Goal: Transaction & Acquisition: Purchase product/service

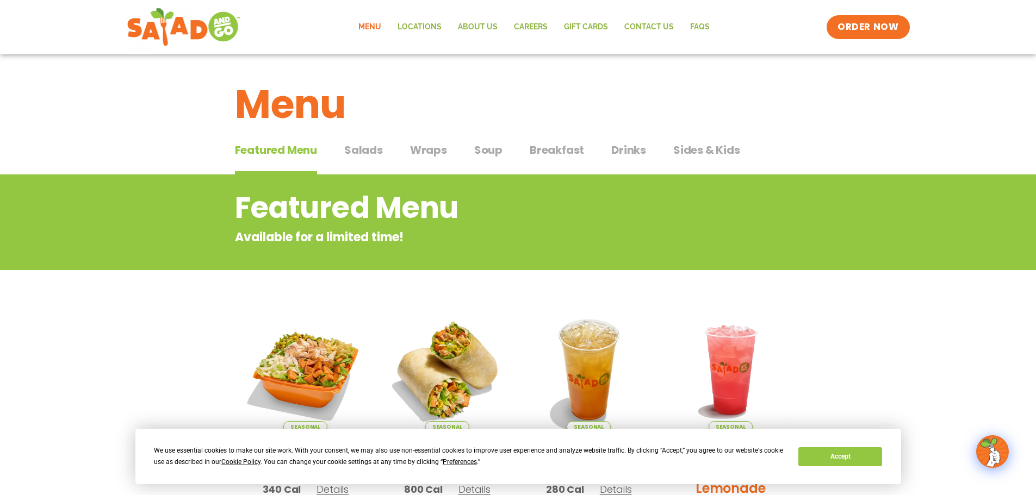
click at [366, 149] on span "Salads" at bounding box center [363, 150] width 39 height 16
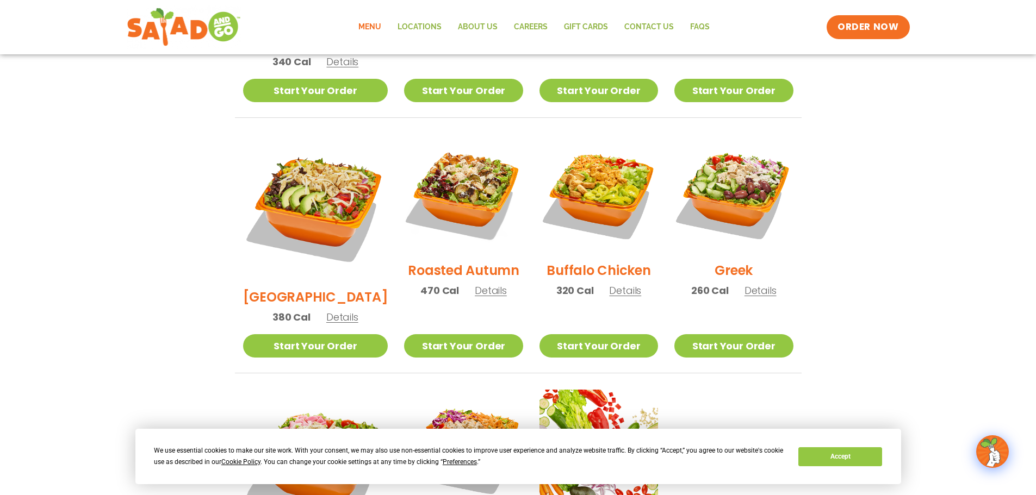
scroll to position [326, 0]
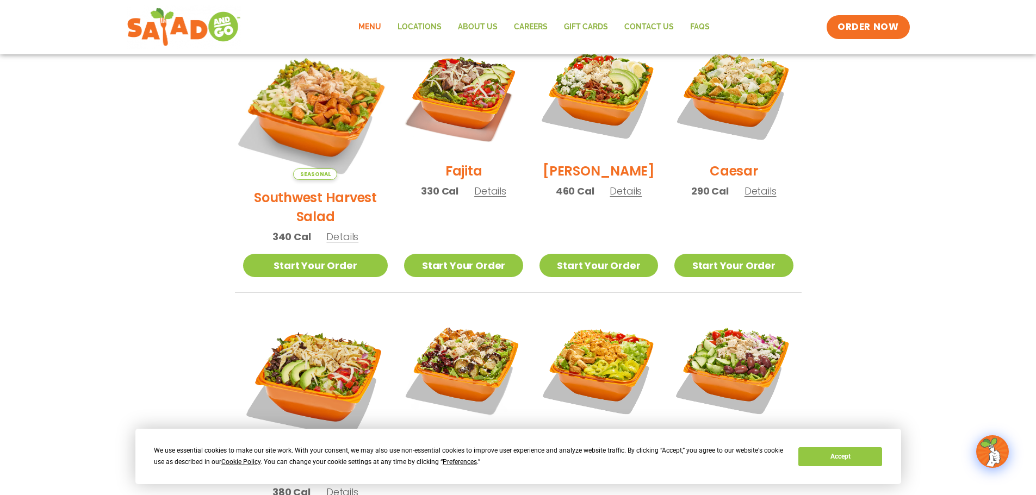
click at [297, 90] on img at bounding box center [315, 107] width 170 height 170
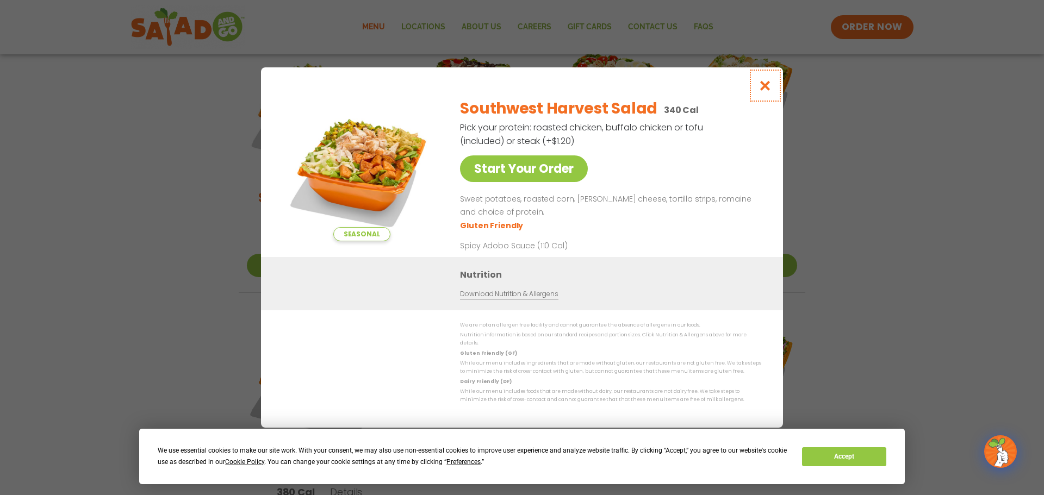
click at [761, 88] on icon "Close modal" at bounding box center [765, 85] width 14 height 11
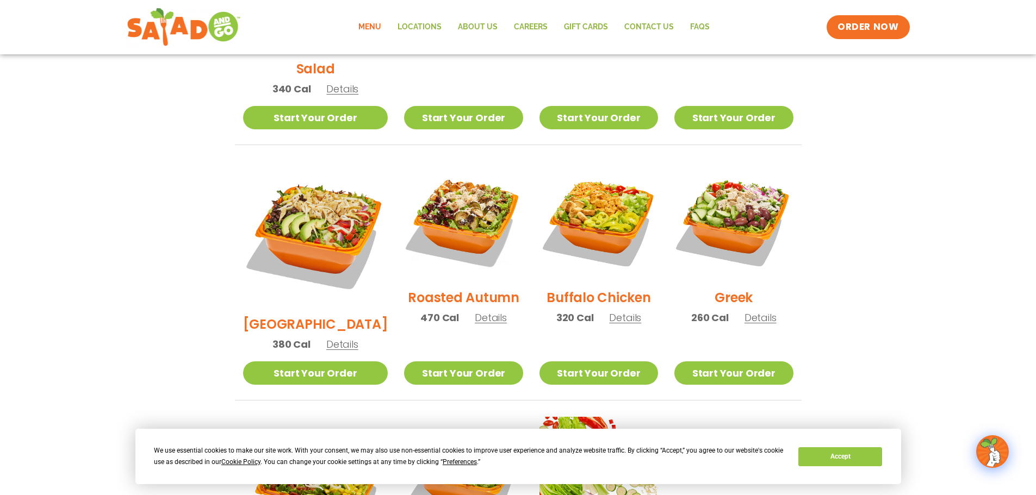
scroll to position [489, 0]
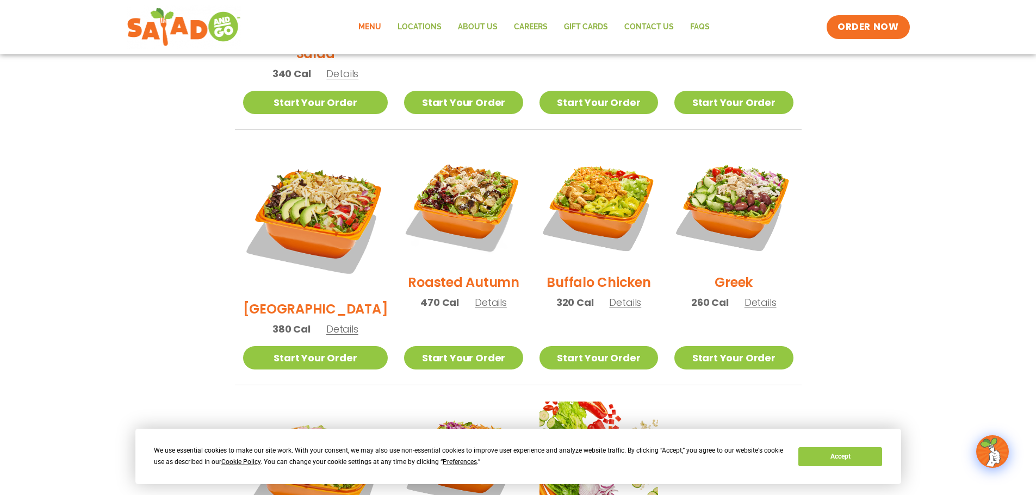
click at [439, 273] on h2 "Roasted Autumn" at bounding box center [463, 282] width 111 height 19
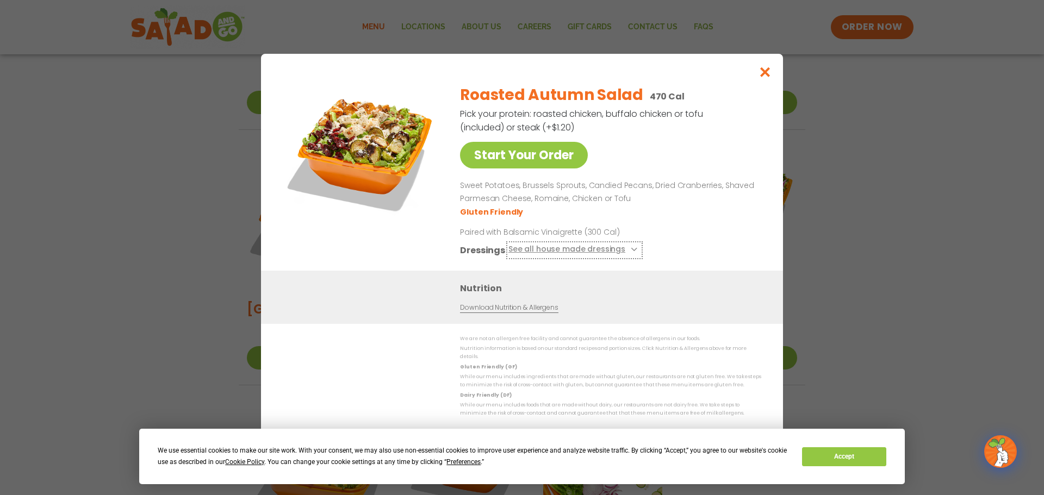
click at [569, 253] on button "See all house made dressings" at bounding box center [574, 251] width 132 height 14
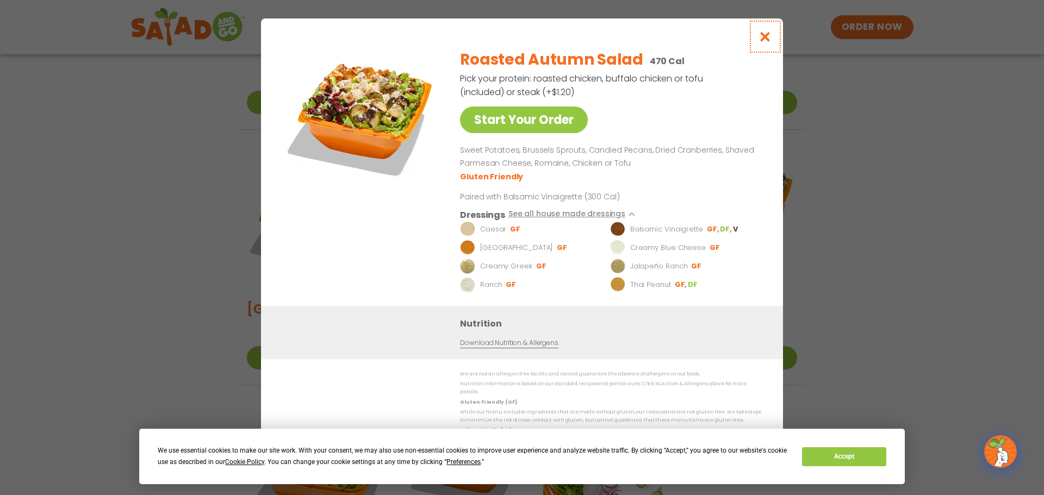
click at [762, 38] on icon "Close modal" at bounding box center [765, 36] width 14 height 11
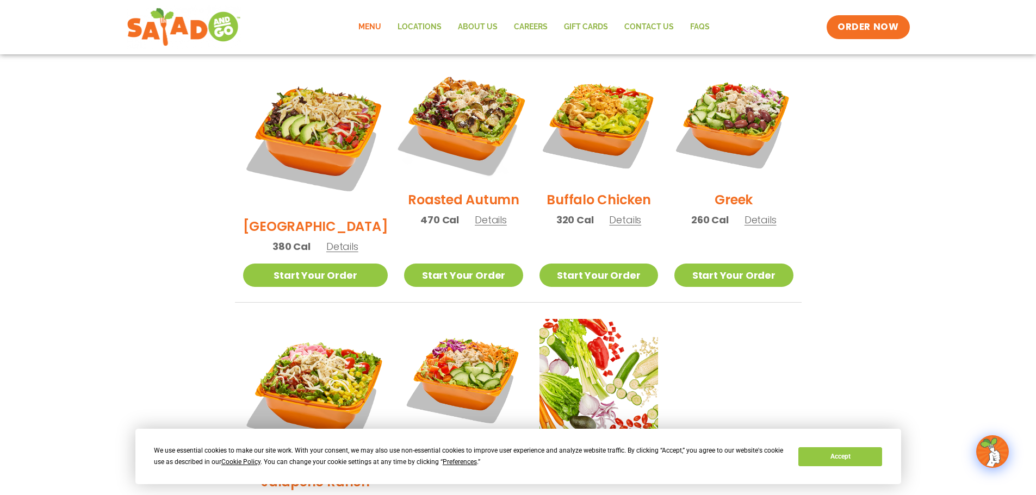
scroll to position [435, 0]
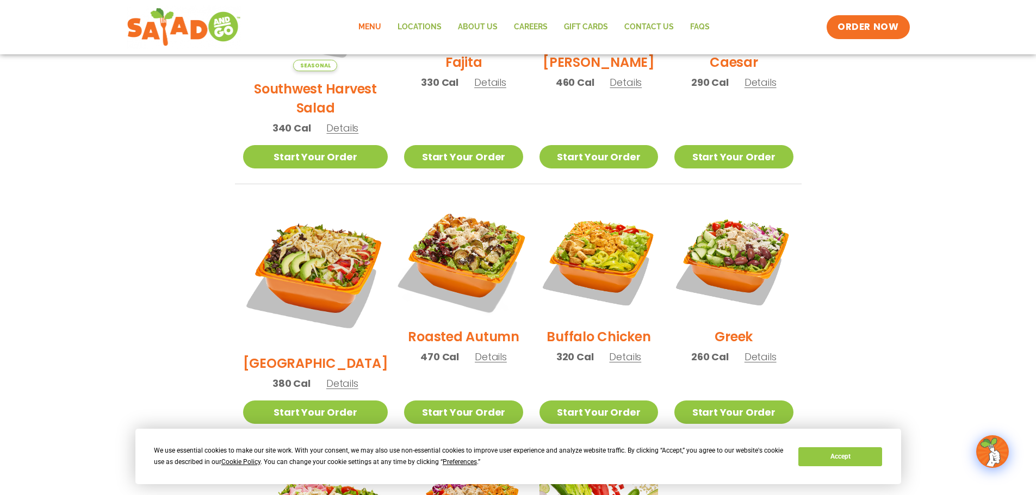
click at [447, 239] on img at bounding box center [463, 259] width 139 height 139
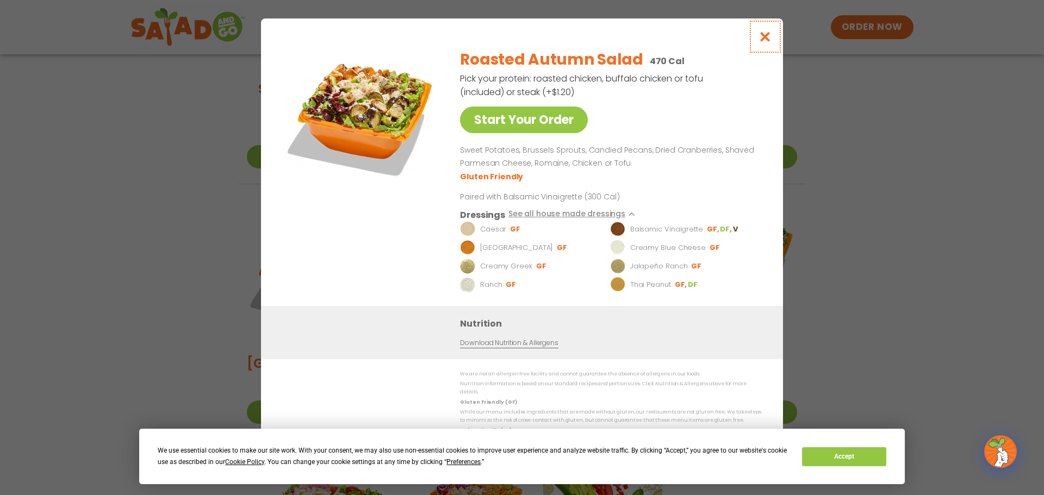
click at [764, 39] on icon "Close modal" at bounding box center [765, 36] width 14 height 11
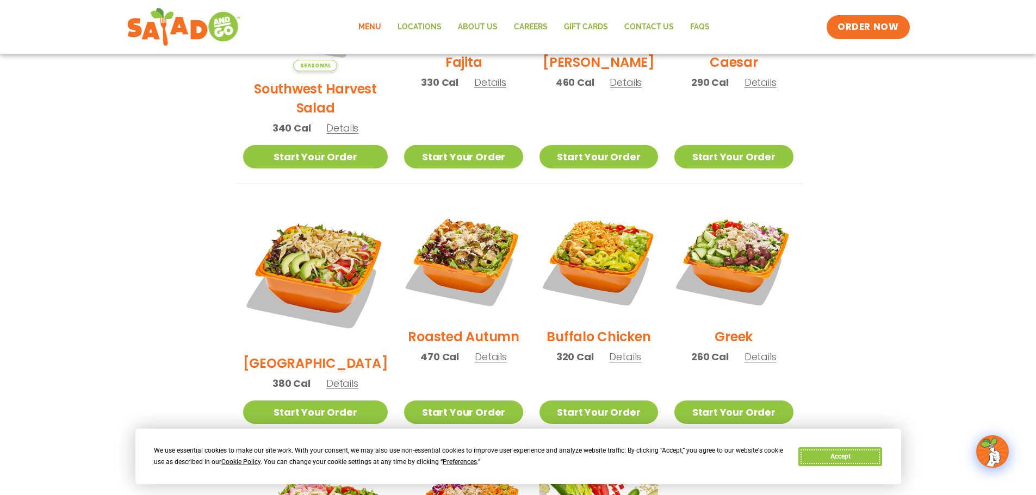
click at [848, 454] on button "Accept" at bounding box center [840, 456] width 84 height 19
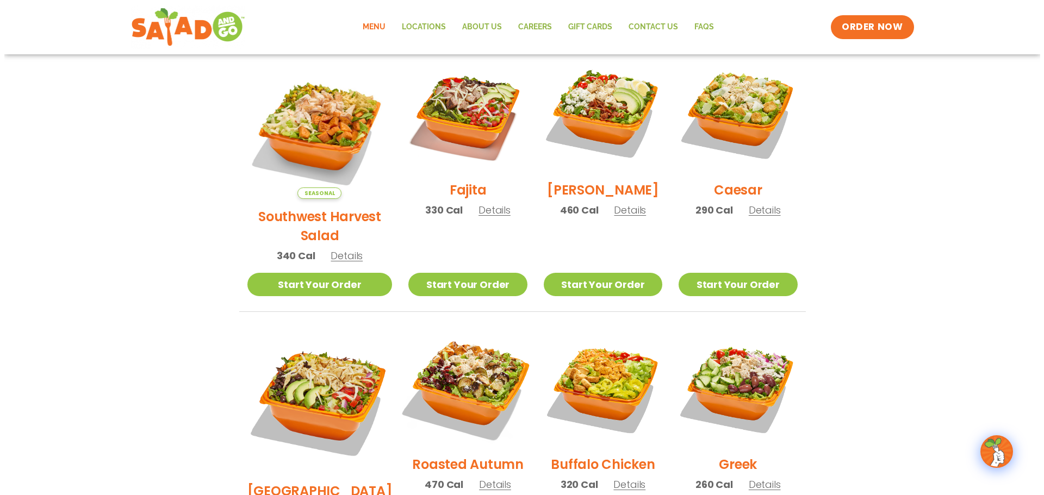
scroll to position [326, 0]
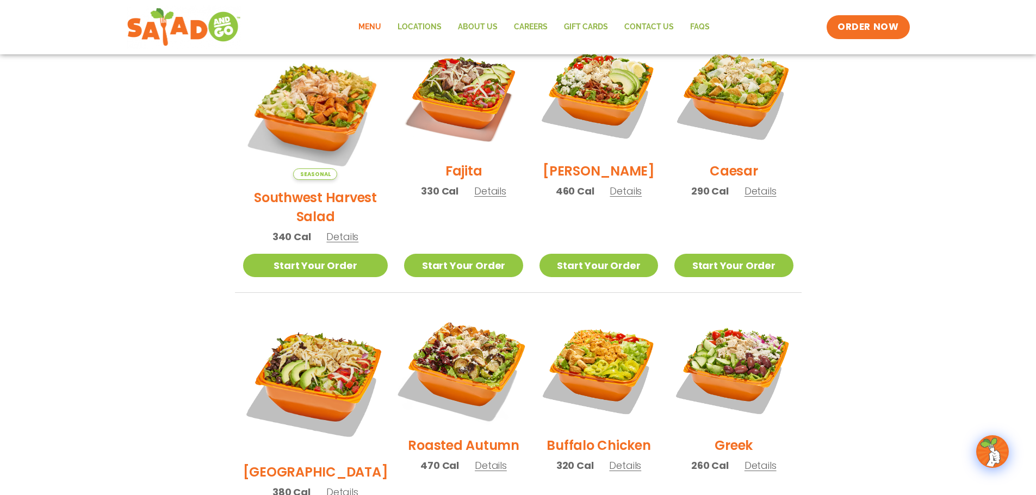
click at [435, 347] on img at bounding box center [463, 368] width 139 height 139
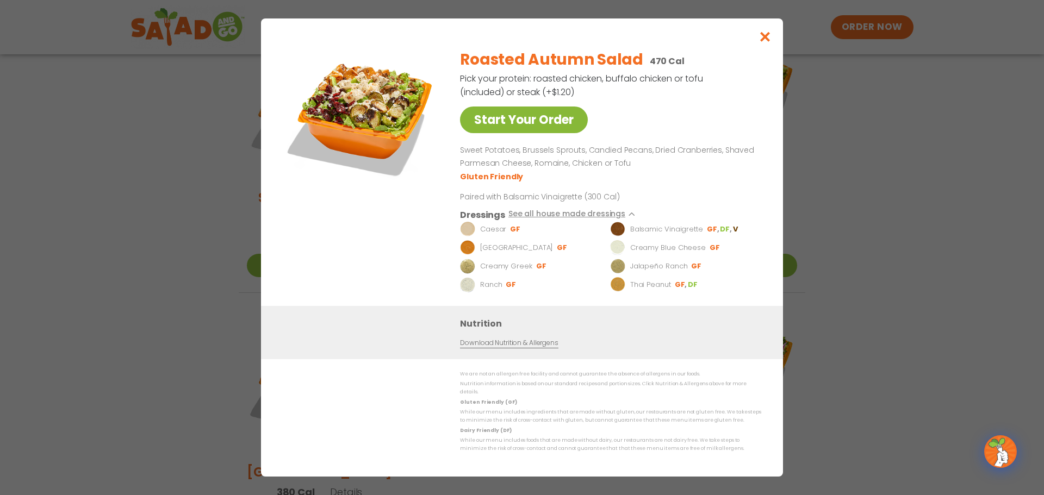
click at [518, 121] on link "Start Your Order" at bounding box center [524, 120] width 128 height 27
